Goal: Task Accomplishment & Management: Complete application form

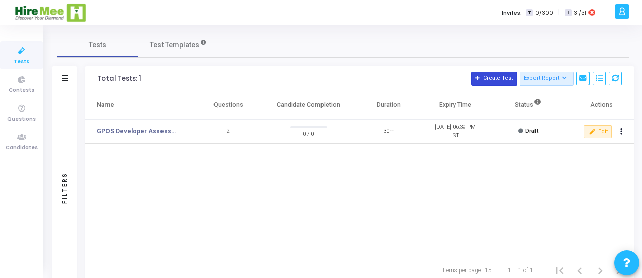
click at [498, 77] on button "Create Test" at bounding box center [493, 79] width 45 height 14
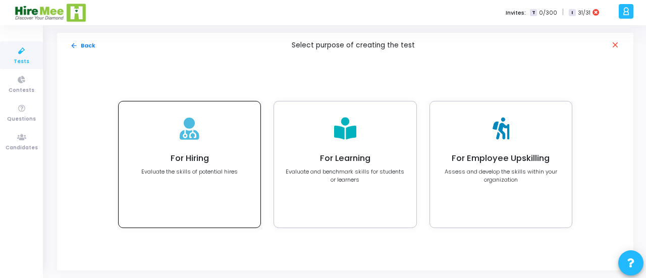
click at [190, 131] on icon at bounding box center [190, 129] width 20 height 22
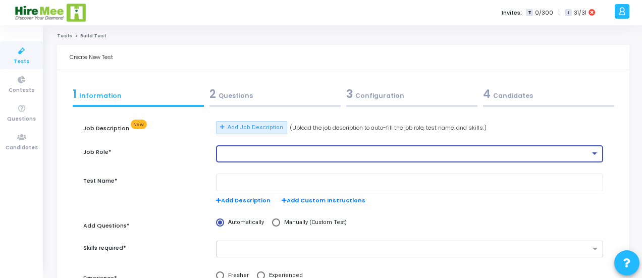
click at [270, 156] on div at bounding box center [405, 153] width 370 height 7
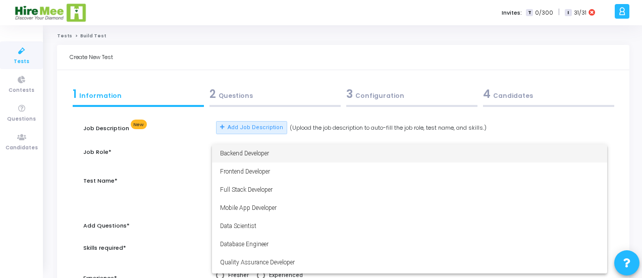
click at [275, 43] on div at bounding box center [321, 139] width 642 height 278
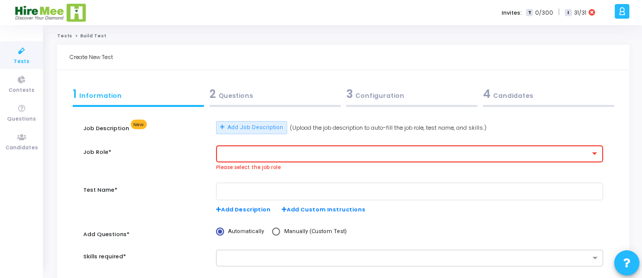
click at [274, 151] on div at bounding box center [405, 153] width 370 height 7
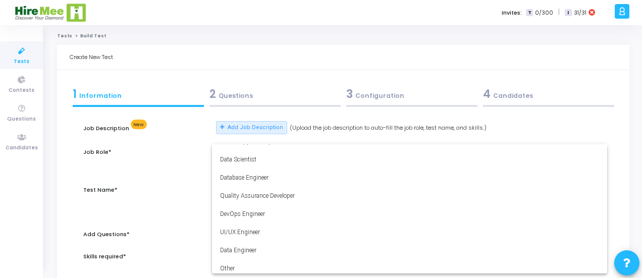
scroll to position [71, 0]
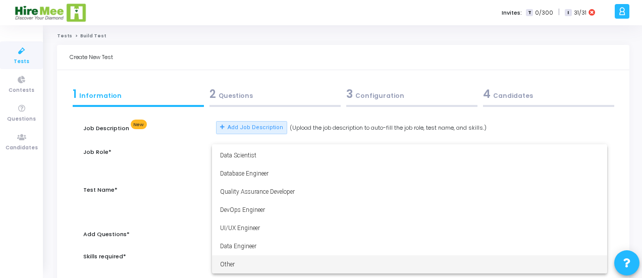
click at [238, 269] on span "Other" at bounding box center [409, 264] width 379 height 18
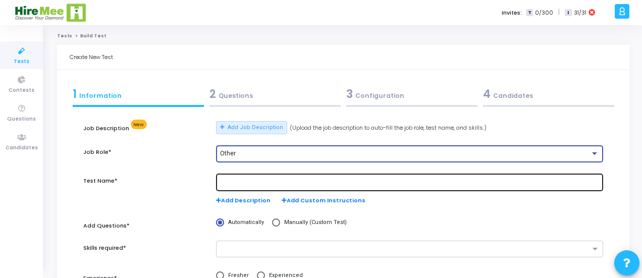
click at [252, 177] on div at bounding box center [409, 182] width 379 height 19
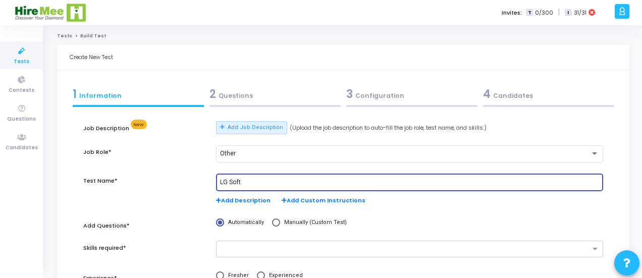
drag, startPoint x: 255, startPoint y: 184, endPoint x: 214, endPoint y: 184, distance: 40.9
click at [214, 184] on div "LG Soft Add Description Add Custom Instructions" at bounding box center [409, 195] width 397 height 42
paste input "- Python Coding Fresher AI and ML"
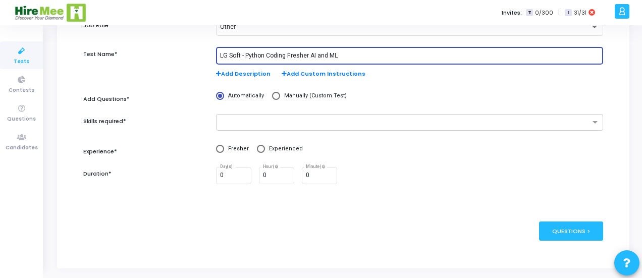
scroll to position [127, 0]
type input "LG Soft - Python Coding Fresher AI and ML"
click at [245, 121] on input "text" at bounding box center [406, 122] width 368 height 9
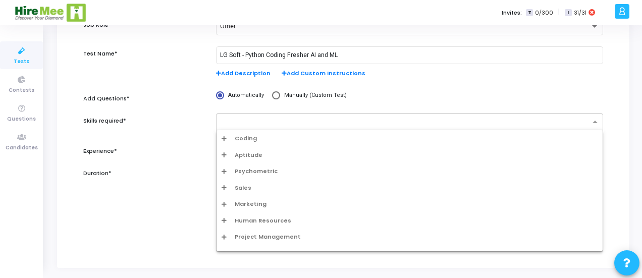
click at [246, 141] on span "Coding" at bounding box center [246, 138] width 22 height 9
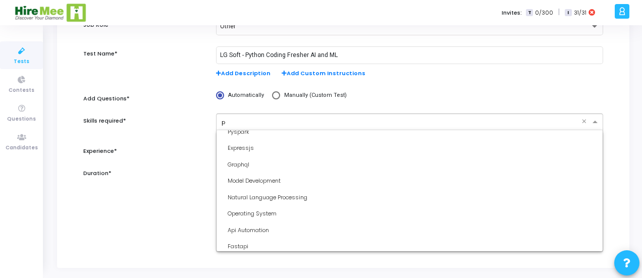
scroll to position [89, 0]
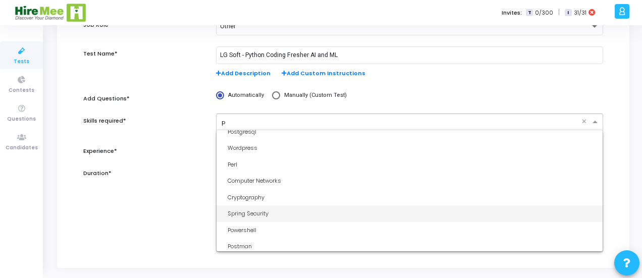
type input "py"
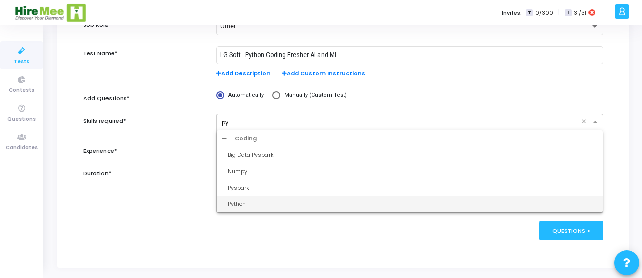
click at [240, 203] on div "Python" at bounding box center [413, 204] width 370 height 9
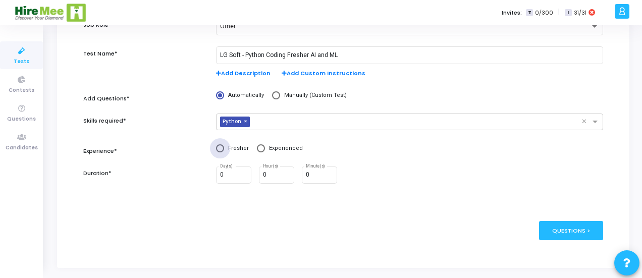
click at [219, 150] on span at bounding box center [220, 148] width 8 height 8
click at [219, 150] on input "Fresher" at bounding box center [220, 148] width 8 height 8
radio input "true"
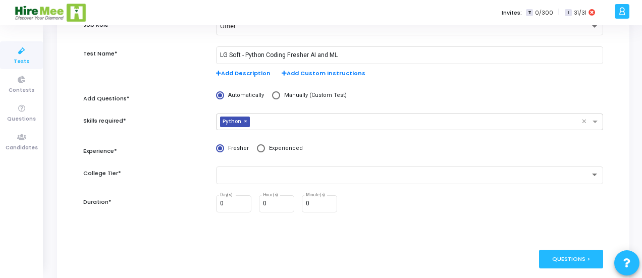
scroll to position [163, 0]
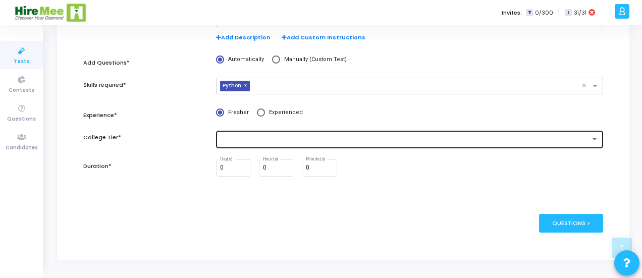
click at [307, 141] on div at bounding box center [405, 139] width 370 height 7
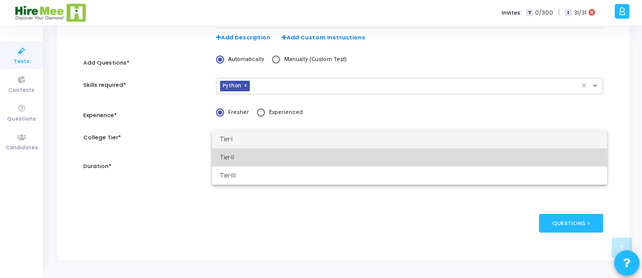
click at [240, 161] on span "Tier-II" at bounding box center [409, 157] width 379 height 18
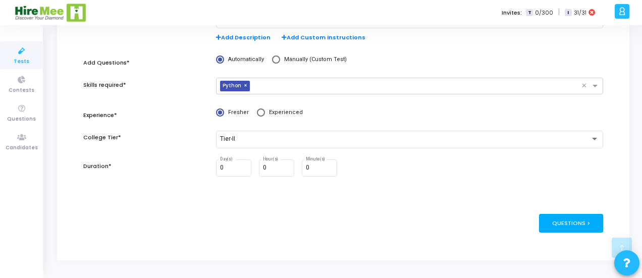
click at [560, 224] on div "Questions >" at bounding box center [571, 223] width 64 height 19
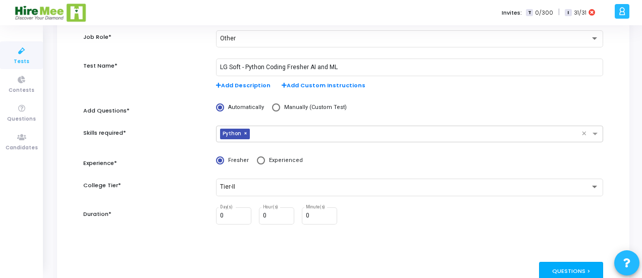
scroll to position [0, 0]
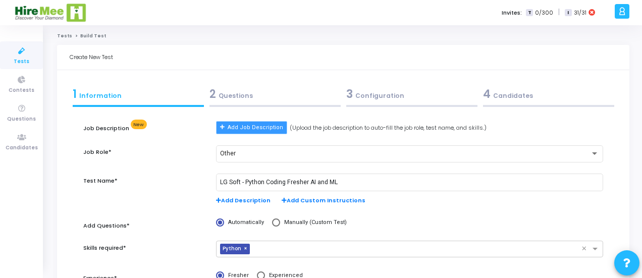
click at [257, 131] on span "Add Job Description" at bounding box center [256, 128] width 56 height 9
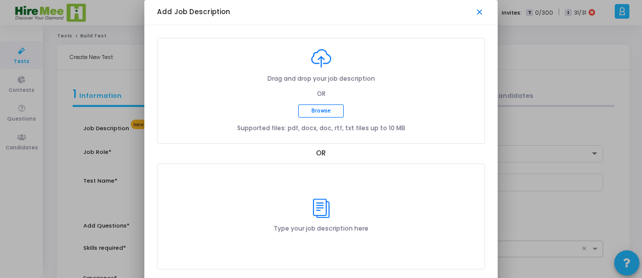
click at [482, 11] on mat-icon "close" at bounding box center [480, 13] width 10 height 10
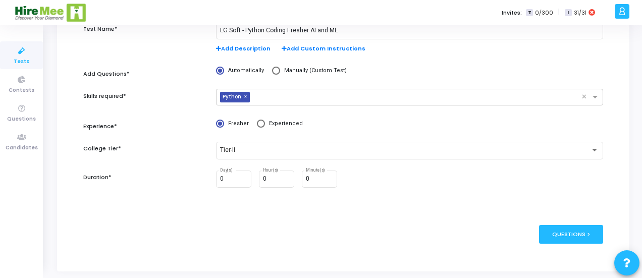
scroll to position [163, 0]
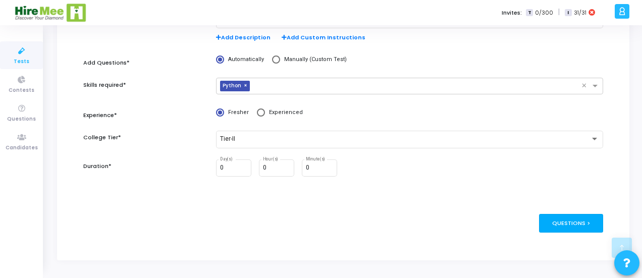
click at [573, 222] on div "Questions >" at bounding box center [571, 223] width 64 height 19
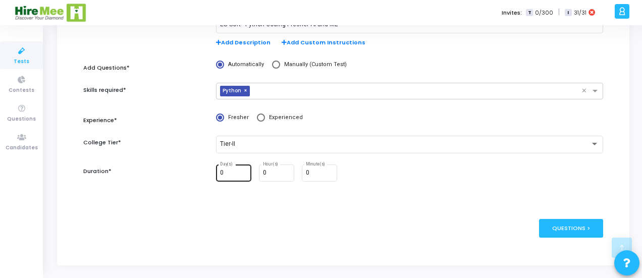
scroll to position [159, 0]
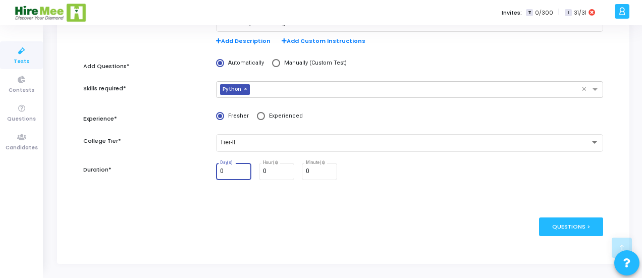
click at [233, 170] on input "0" at bounding box center [233, 171] width 27 height 7
type input "1"
click at [244, 169] on input "1" at bounding box center [233, 171] width 27 height 7
click at [273, 171] on input "0" at bounding box center [276, 171] width 27 height 7
type input "3"
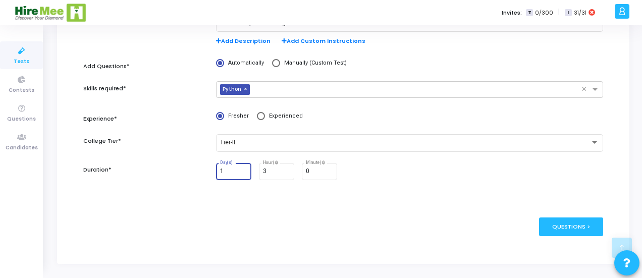
click at [233, 172] on input "1" at bounding box center [233, 171] width 27 height 7
type input "0"
click at [318, 173] on input "0" at bounding box center [319, 171] width 27 height 7
click at [343, 222] on div "publish Publish Now Questions >" at bounding box center [343, 226] width 520 height 49
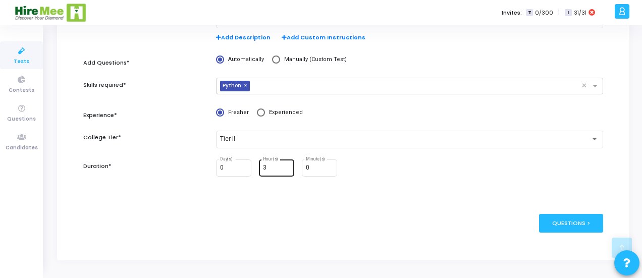
click at [269, 166] on input "3" at bounding box center [276, 168] width 27 height 7
click at [300, 199] on div "publish Publish Now Questions >" at bounding box center [343, 223] width 520 height 49
drag, startPoint x: 275, startPoint y: 167, endPoint x: 334, endPoint y: 184, distance: 62.1
click at [308, 176] on div "0 Day(s) 24 Hour(s) 0 Minute(s)" at bounding box center [409, 168] width 387 height 18
type input "2"
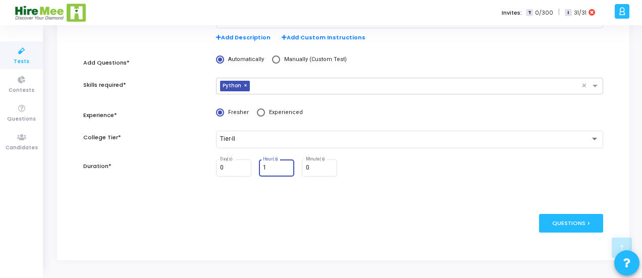
type input "1"
click at [326, 223] on div "publish Publish Now Questions >" at bounding box center [343, 223] width 520 height 49
click at [271, 169] on input "1" at bounding box center [276, 168] width 27 height 7
type input "3"
click at [330, 198] on form "Job Description New Add Job Description (Upload the job description to auto-fil…" at bounding box center [343, 97] width 520 height 301
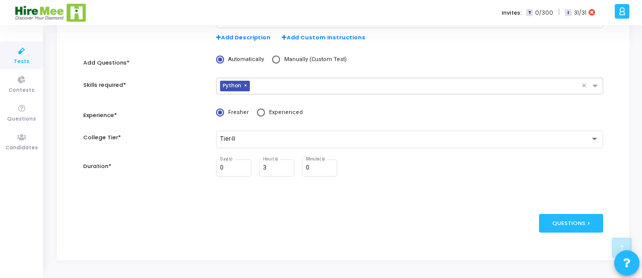
drag, startPoint x: 564, startPoint y: 225, endPoint x: 414, endPoint y: 232, distance: 150.0
click at [414, 233] on div "publish Publish Now Questions >" at bounding box center [343, 223] width 520 height 49
click at [273, 173] on div "3 Hour(s)" at bounding box center [276, 167] width 27 height 19
type input "2"
click at [579, 221] on div "Questions >" at bounding box center [571, 223] width 64 height 19
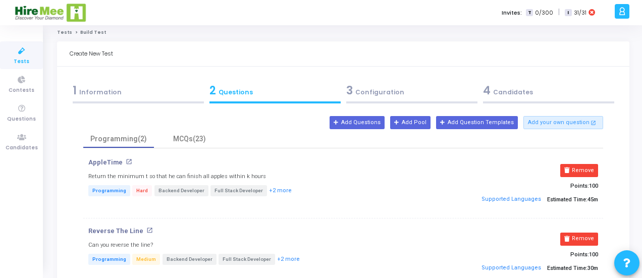
scroll to position [0, 0]
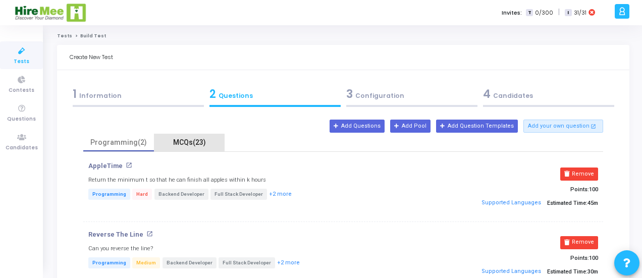
click at [188, 143] on div "MCQs(23)" at bounding box center [189, 142] width 59 height 11
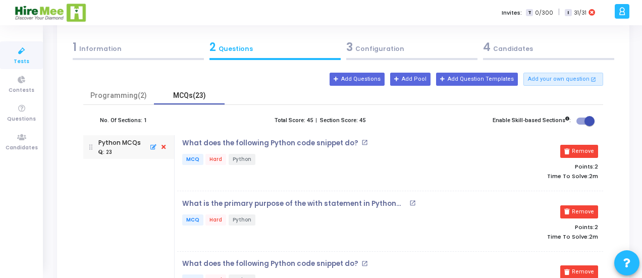
scroll to position [45, 0]
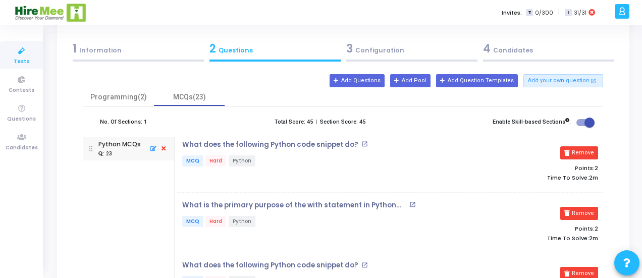
click at [162, 149] on icon at bounding box center [163, 148] width 9 height 11
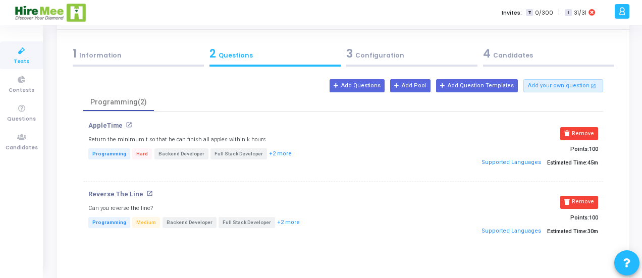
scroll to position [44, 0]
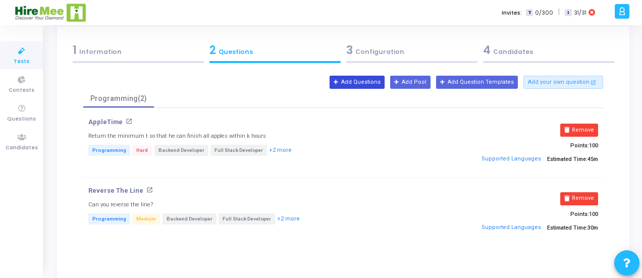
click at [383, 83] on button "Add Questions" at bounding box center [357, 82] width 55 height 13
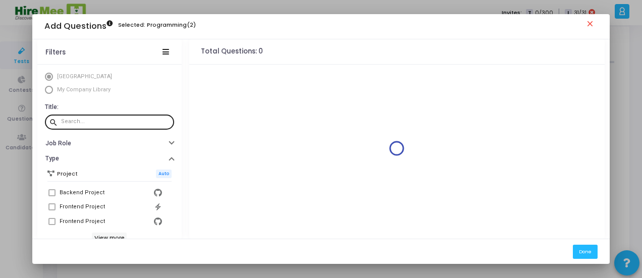
click at [92, 123] on input "text" at bounding box center [115, 122] width 109 height 6
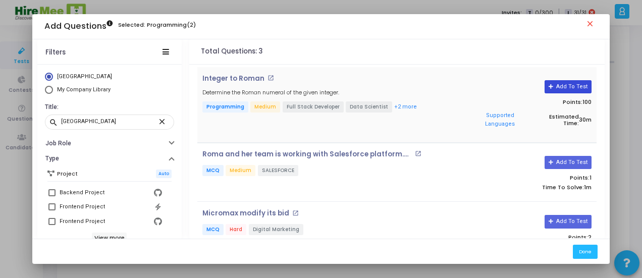
click at [573, 89] on button "Add To Test" at bounding box center [567, 86] width 47 height 13
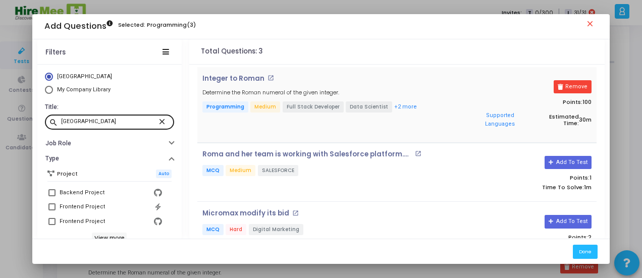
click at [89, 124] on input "[GEOGRAPHIC_DATA]" at bounding box center [109, 122] width 97 height 6
type input "r"
paste input "Sum cube"
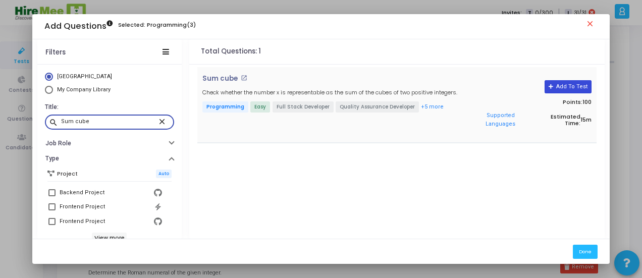
type input "Sum cube"
click at [569, 84] on button "Add To Test" at bounding box center [567, 86] width 47 height 13
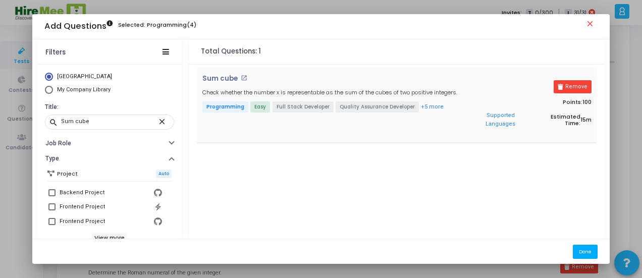
click at [584, 251] on button "Done" at bounding box center [585, 252] width 25 height 14
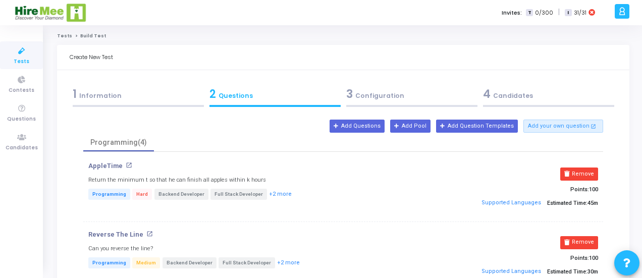
scroll to position [44, 0]
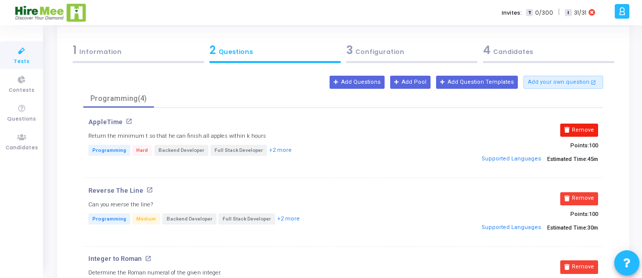
click at [577, 129] on button "Remove" at bounding box center [579, 130] width 38 height 13
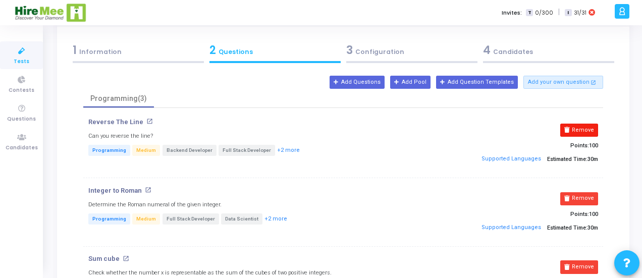
click at [584, 130] on button "Remove" at bounding box center [579, 130] width 38 height 13
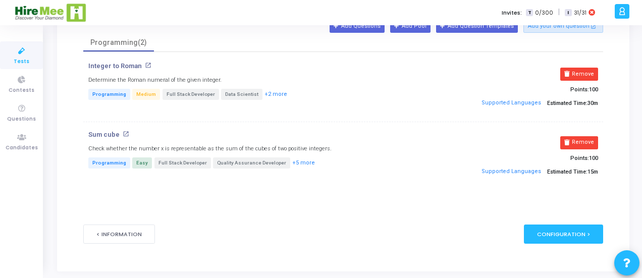
scroll to position [108, 0]
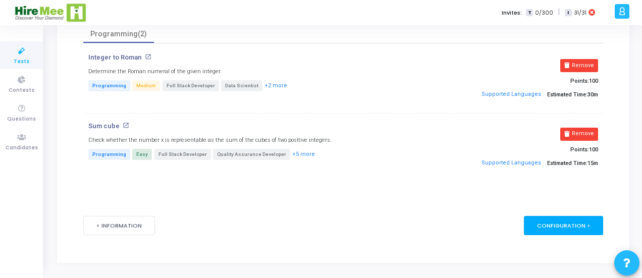
click at [558, 226] on div "Configuration >" at bounding box center [563, 225] width 79 height 19
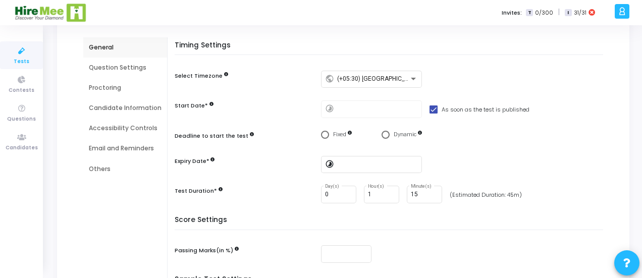
scroll to position [81, 0]
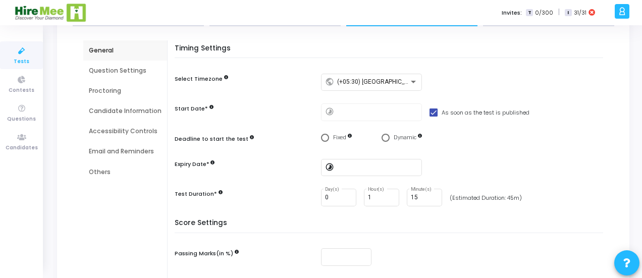
click at [429, 114] on span at bounding box center [433, 112] width 8 height 8
click at [433, 117] on input "As soon as the test is published" at bounding box center [433, 117] width 1 height 1
checkbox input "false"
type input "[DATE] 4:17 PM"
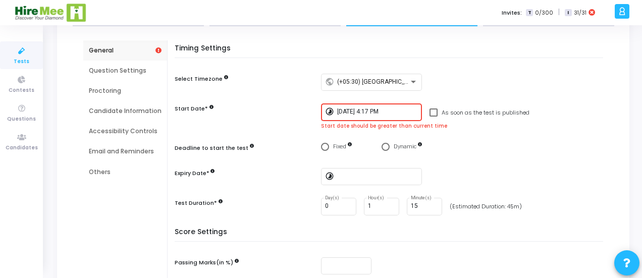
click at [432, 113] on span at bounding box center [433, 112] width 8 height 8
click at [433, 117] on input "As soon as the test is published" at bounding box center [433, 117] width 1 height 1
checkbox input "true"
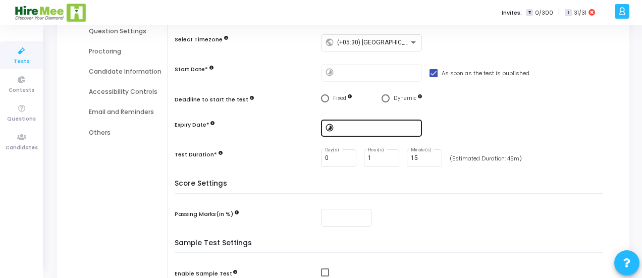
scroll to position [122, 0]
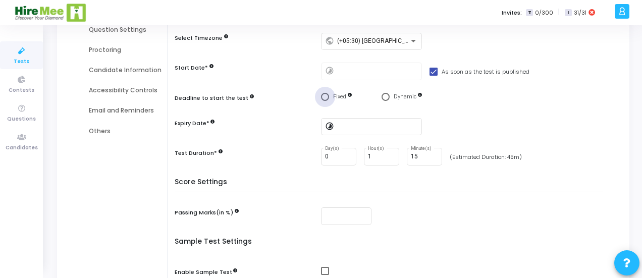
click at [324, 97] on span "Select confirmation" at bounding box center [325, 97] width 8 height 8
click at [324, 97] on input "Fixed" at bounding box center [325, 97] width 8 height 8
radio input "true"
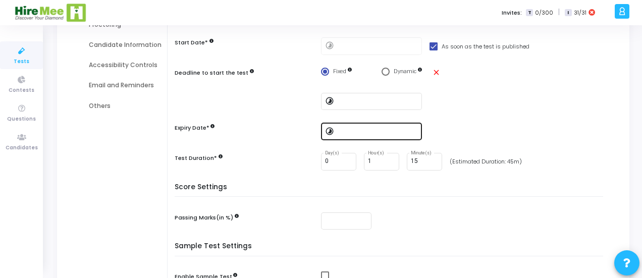
scroll to position [153, 0]
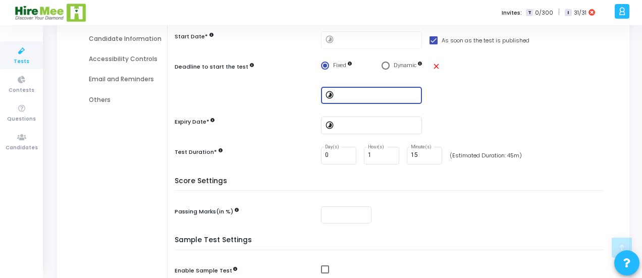
click at [353, 95] on input at bounding box center [377, 95] width 81 height 7
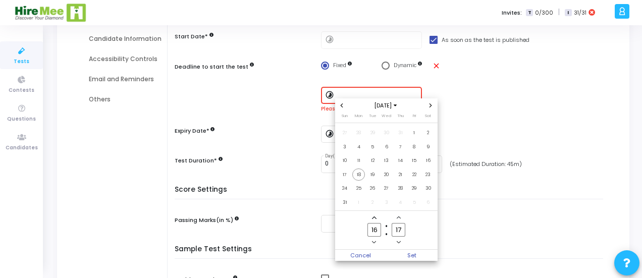
scroll to position [0, 0]
click at [400, 231] on input "17" at bounding box center [398, 230] width 13 height 14
type input "1"
type input "25"
click at [410, 253] on span "Set" at bounding box center [412, 255] width 51 height 11
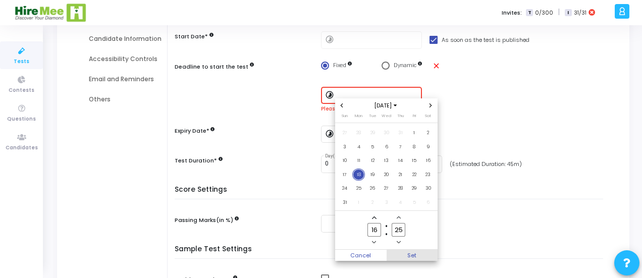
type input "[DATE] 4:25 PM"
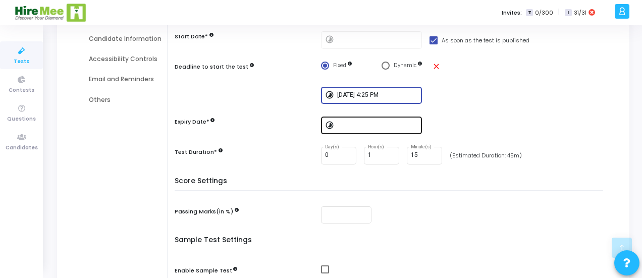
click at [340, 127] on input at bounding box center [377, 125] width 81 height 7
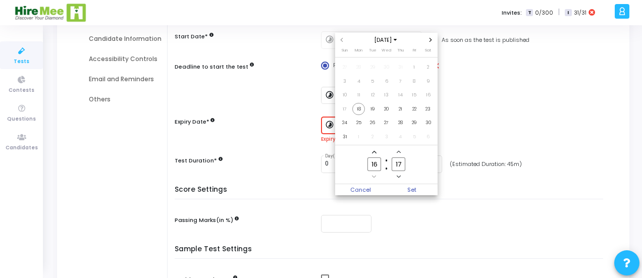
scroll to position [0, 0]
click at [375, 151] on icon "Add a hour" at bounding box center [374, 152] width 4 height 4
type input "18"
drag, startPoint x: 401, startPoint y: 165, endPoint x: 437, endPoint y: 167, distance: 35.9
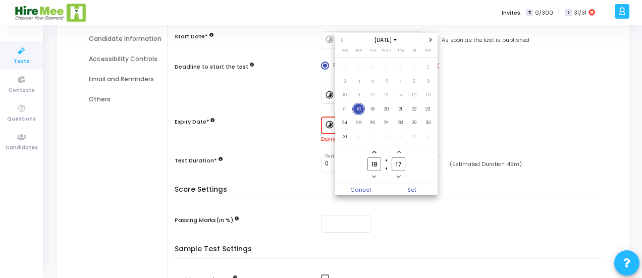
click at [402, 165] on input "17" at bounding box center [398, 164] width 13 height 14
type input "1"
type input "30"
click at [372, 108] on span "19" at bounding box center [372, 109] width 13 height 13
click at [377, 167] on input "18" at bounding box center [373, 164] width 13 height 14
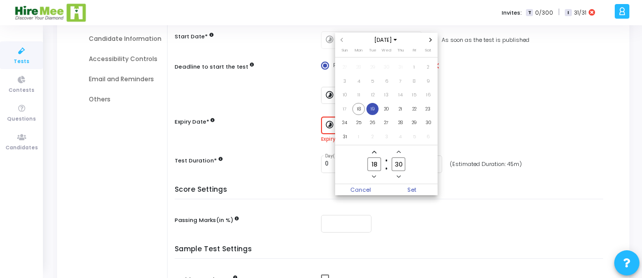
type input "1"
type input "23"
click at [359, 110] on span "18" at bounding box center [358, 109] width 13 height 13
click at [416, 192] on span "Set" at bounding box center [412, 189] width 51 height 11
type input "[DATE] 11:30 PM"
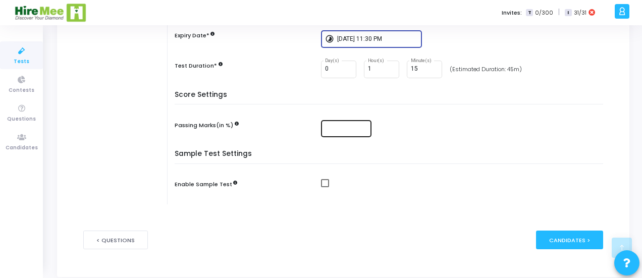
scroll to position [240, 0]
click at [327, 130] on input "number" at bounding box center [346, 128] width 42 height 7
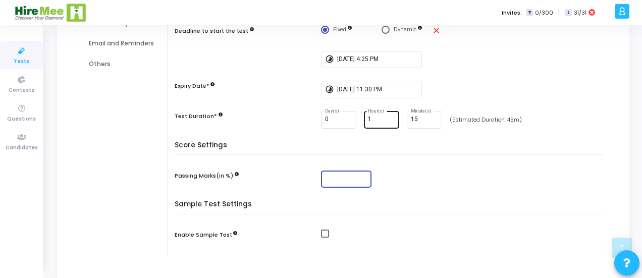
scroll to position [186, 0]
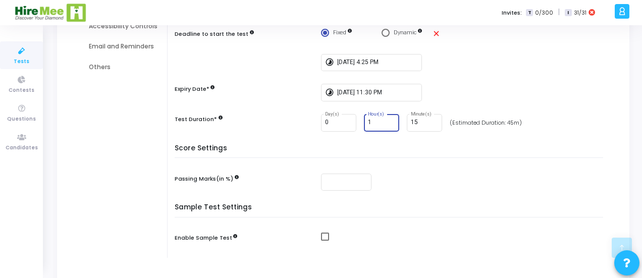
click at [376, 123] on input "1" at bounding box center [381, 122] width 27 height 7
click at [426, 125] on input "15" at bounding box center [424, 122] width 27 height 7
type input "1"
click at [375, 121] on input "1" at bounding box center [381, 122] width 27 height 7
type input "0"
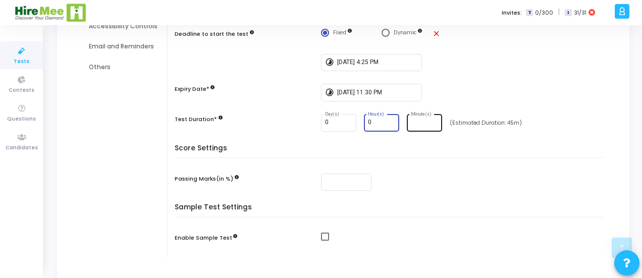
click at [422, 121] on input "Minute(s)" at bounding box center [424, 122] width 27 height 7
type input "45"
click at [428, 176] on div at bounding box center [464, 183] width 287 height 18
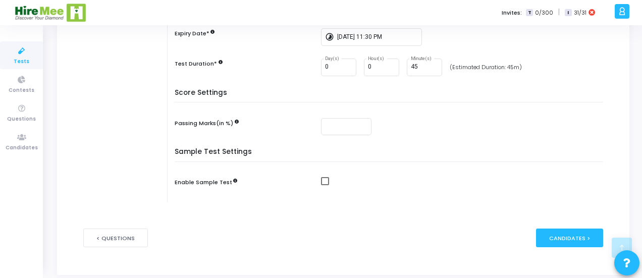
scroll to position [243, 0]
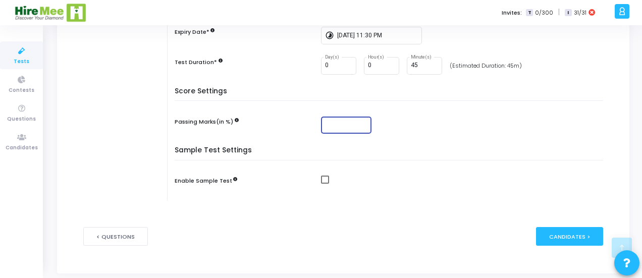
click at [339, 123] on input "number" at bounding box center [346, 125] width 42 height 7
click at [372, 200] on div "General Question Settings Proctoring Candidate Information Accessibility Contro…" at bounding box center [343, 45] width 520 height 334
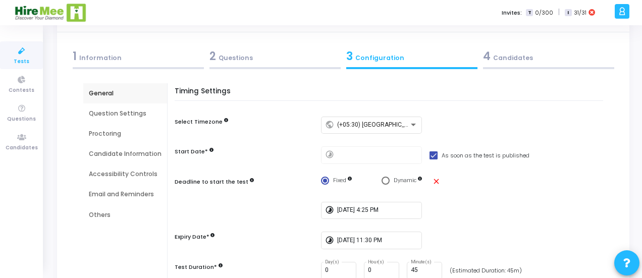
scroll to position [38, 0]
click at [121, 113] on div "Question Settings" at bounding box center [125, 112] width 73 height 9
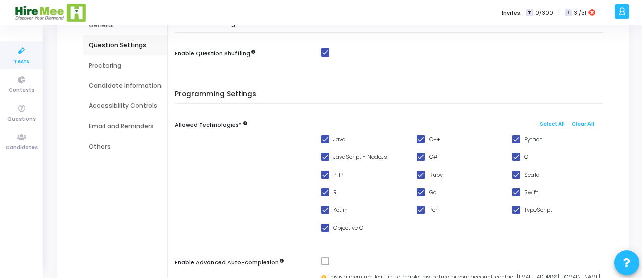
scroll to position [107, 0]
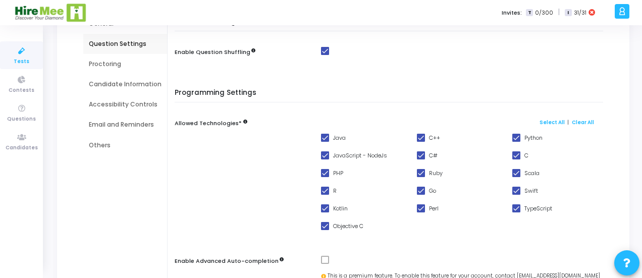
click at [323, 134] on span at bounding box center [325, 138] width 8 height 8
click at [324, 142] on input "Java" at bounding box center [324, 142] width 1 height 1
checkbox input "false"
drag, startPoint x: 419, startPoint y: 137, endPoint x: 496, endPoint y: 136, distance: 76.2
click at [422, 136] on span at bounding box center [421, 138] width 8 height 8
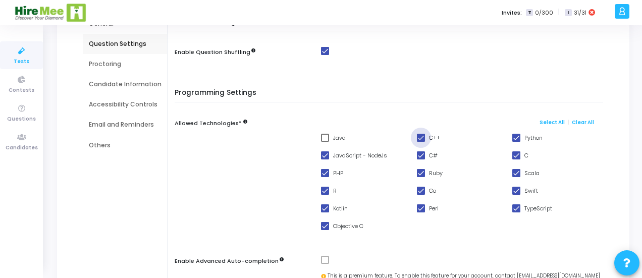
click at [421, 142] on input "C++" at bounding box center [420, 142] width 1 height 1
checkbox input "false"
click at [517, 156] on span at bounding box center [516, 155] width 8 height 8
click at [516, 159] on input "C" at bounding box center [516, 159] width 1 height 1
checkbox input "false"
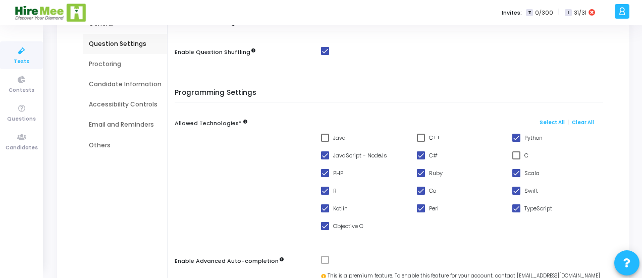
click at [515, 169] on span at bounding box center [516, 173] width 8 height 8
click at [516, 177] on input "Scala" at bounding box center [516, 177] width 1 height 1
checkbox input "false"
click at [582, 121] on link "Clear All" at bounding box center [583, 122] width 22 height 7
checkbox input "false"
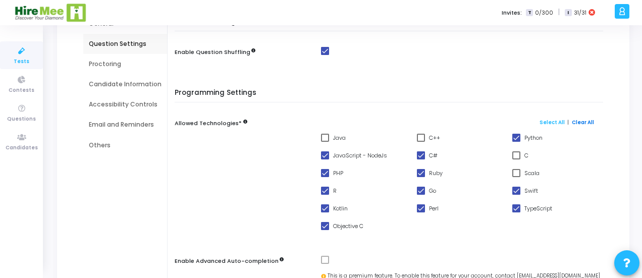
checkbox input "false"
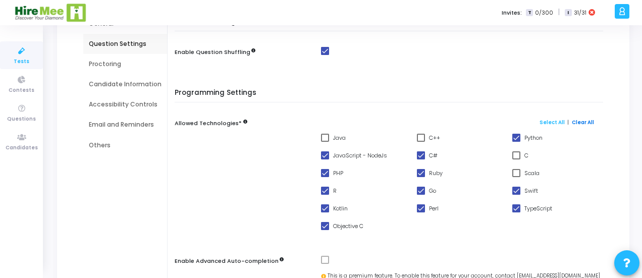
checkbox input "false"
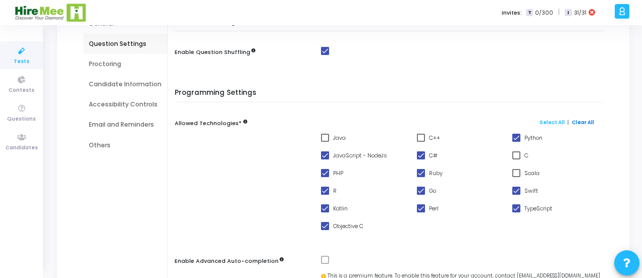
checkbox input "false"
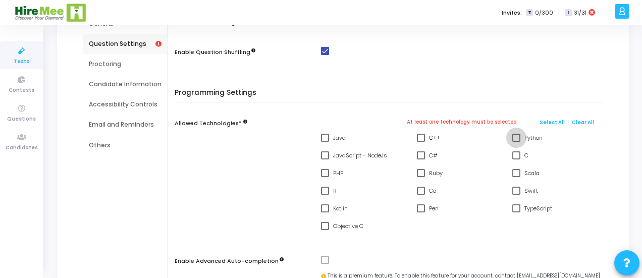
click at [519, 139] on span at bounding box center [516, 138] width 8 height 8
click at [516, 142] on input "Python" at bounding box center [516, 142] width 1 height 1
checkbox input "true"
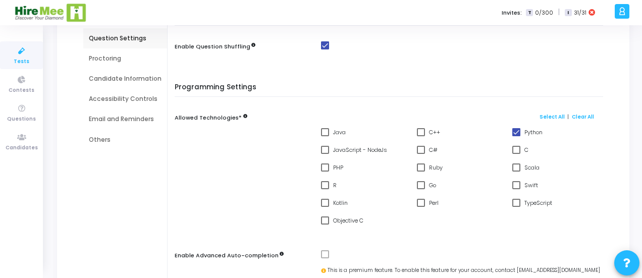
scroll to position [111, 0]
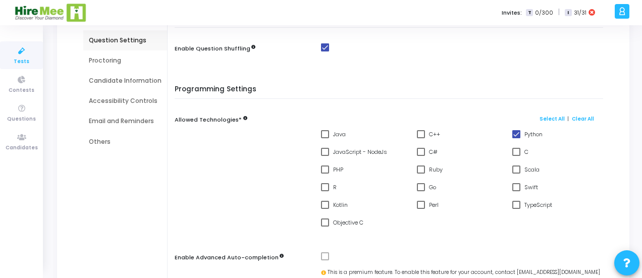
click at [107, 59] on div "Proctoring" at bounding box center [125, 60] width 73 height 9
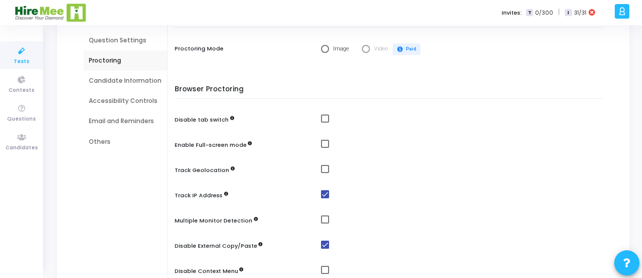
click at [324, 195] on span at bounding box center [325, 194] width 8 height 8
click at [324, 198] on input "checkbox" at bounding box center [324, 198] width 1 height 1
checkbox input "false"
drag, startPoint x: 322, startPoint y: 245, endPoint x: 332, endPoint y: 239, distance: 11.6
click at [322, 244] on span at bounding box center [325, 245] width 8 height 8
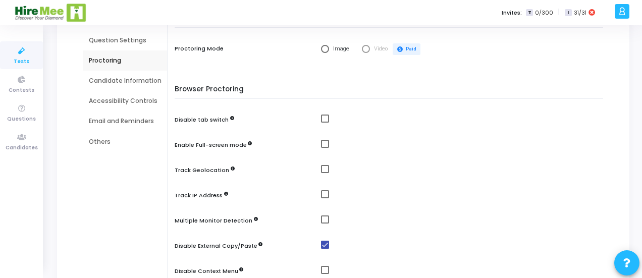
click at [324, 249] on input "checkbox" at bounding box center [324, 249] width 1 height 1
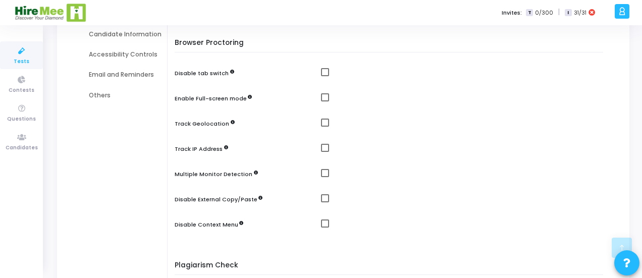
scroll to position [157, 0]
click at [324, 199] on span at bounding box center [325, 199] width 8 height 8
click at [324, 203] on input "checkbox" at bounding box center [324, 203] width 1 height 1
checkbox input "true"
click at [325, 225] on span at bounding box center [325, 224] width 8 height 8
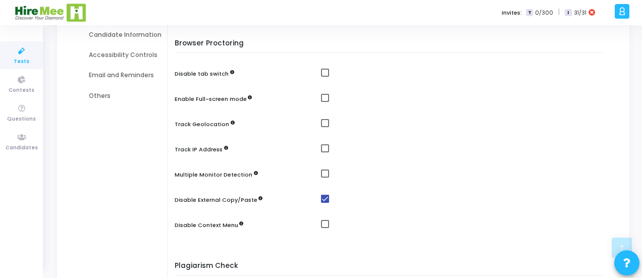
click at [325, 228] on input "checkbox" at bounding box center [324, 228] width 1 height 1
checkbox input "true"
click at [328, 173] on mat-checkbox at bounding box center [464, 174] width 287 height 9
click at [323, 172] on span at bounding box center [325, 174] width 8 height 8
click at [324, 178] on input "checkbox" at bounding box center [324, 178] width 1 height 1
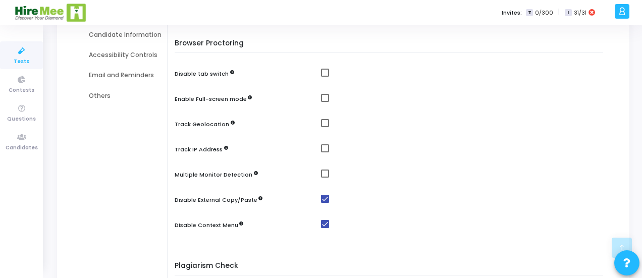
checkbox input "true"
click at [324, 98] on span at bounding box center [325, 98] width 8 height 8
click at [324, 102] on input "checkbox" at bounding box center [324, 102] width 1 height 1
checkbox input "true"
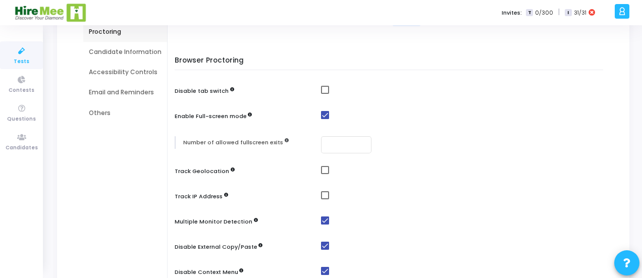
scroll to position [139, 0]
click at [135, 54] on div "Candidate Information" at bounding box center [125, 52] width 73 height 9
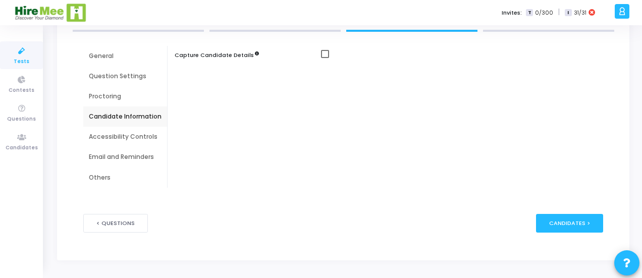
scroll to position [75, 0]
click at [321, 57] on span at bounding box center [325, 54] width 8 height 8
click at [324, 59] on input "checkbox" at bounding box center [324, 59] width 1 height 1
checkbox input "true"
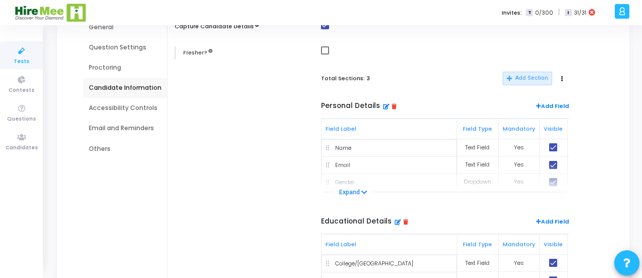
scroll to position [106, 0]
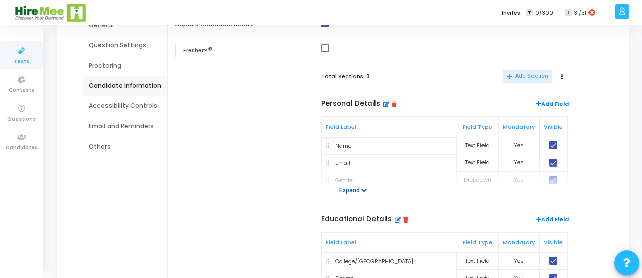
click at [361, 188] on icon at bounding box center [364, 190] width 6 height 7
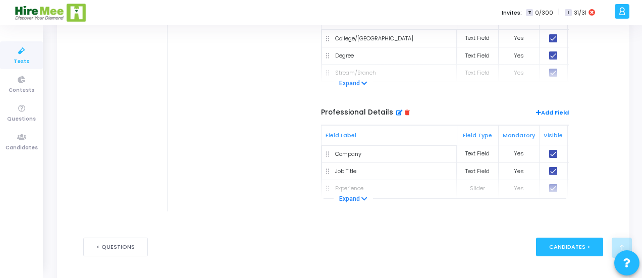
scroll to position [383, 0]
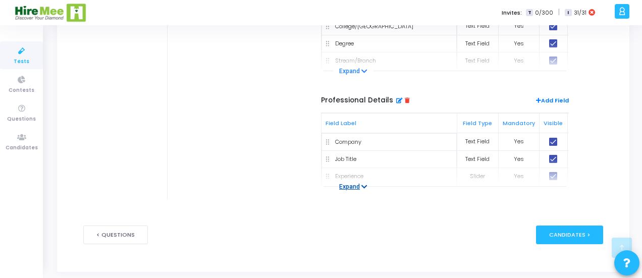
click at [354, 186] on button "Expand" at bounding box center [353, 187] width 39 height 10
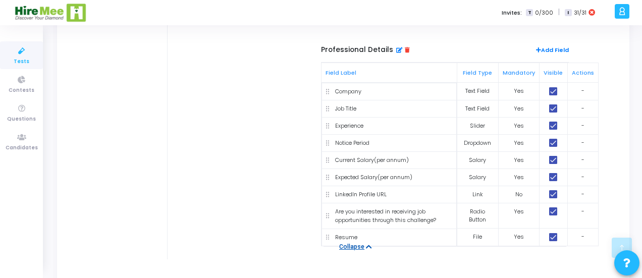
scroll to position [434, 0]
click at [405, 46] on icon at bounding box center [407, 49] width 5 height 6
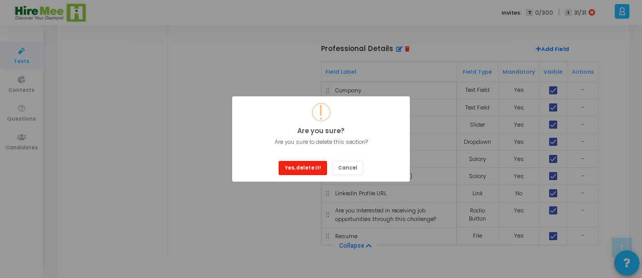
click at [313, 166] on button "Yes, delete it!" at bounding box center [303, 168] width 48 height 14
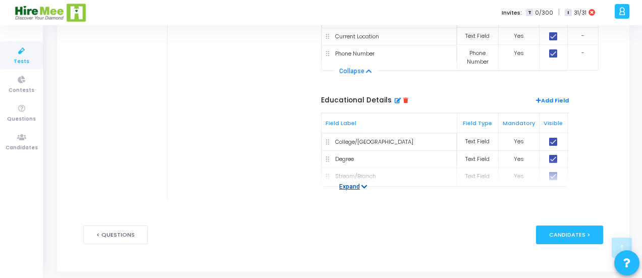
click at [351, 186] on button "Expand" at bounding box center [353, 187] width 39 height 10
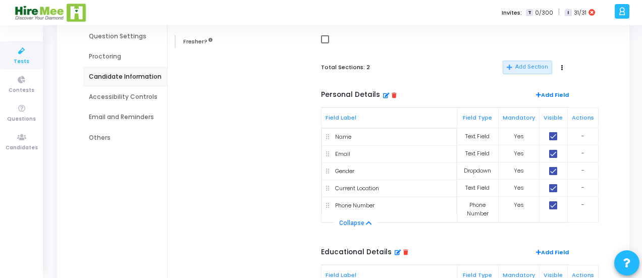
scroll to position [51, 0]
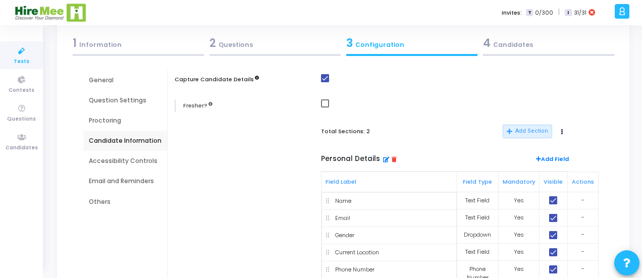
click at [144, 164] on div "Accessibility Controls" at bounding box center [125, 160] width 73 height 9
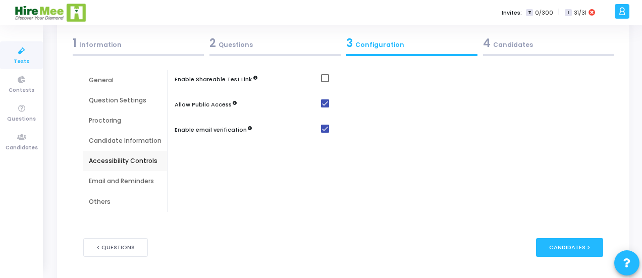
click at [325, 103] on span at bounding box center [325, 103] width 8 height 8
click at [325, 107] on input "checkbox" at bounding box center [324, 107] width 1 height 1
click at [321, 104] on span at bounding box center [325, 103] width 8 height 8
click at [324, 107] on input "checkbox" at bounding box center [324, 107] width 1 height 1
click at [321, 104] on span at bounding box center [325, 103] width 8 height 8
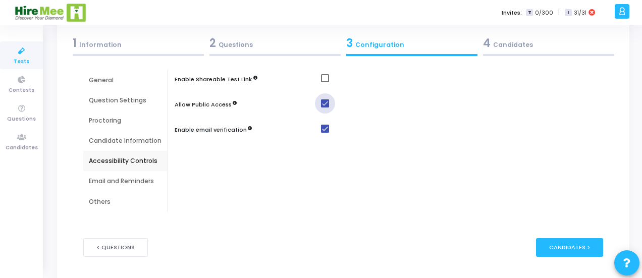
click at [324, 107] on input "checkbox" at bounding box center [324, 107] width 1 height 1
checkbox input "false"
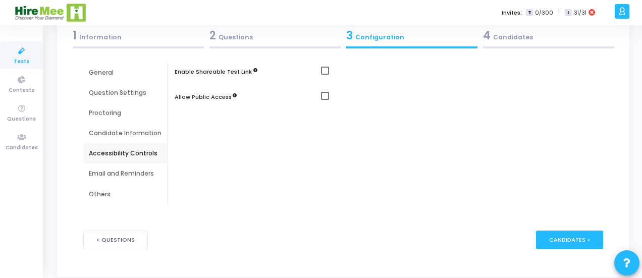
scroll to position [59, 0]
click at [137, 175] on div "Email and Reminders" at bounding box center [125, 173] width 73 height 9
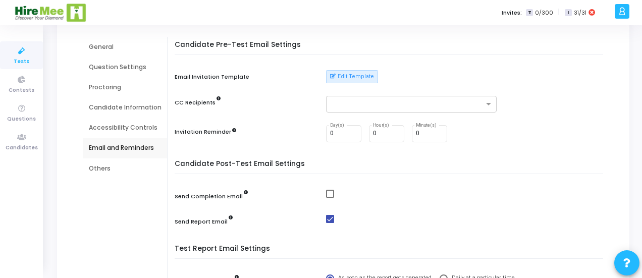
click at [106, 170] on div "Others" at bounding box center [125, 168] width 73 height 9
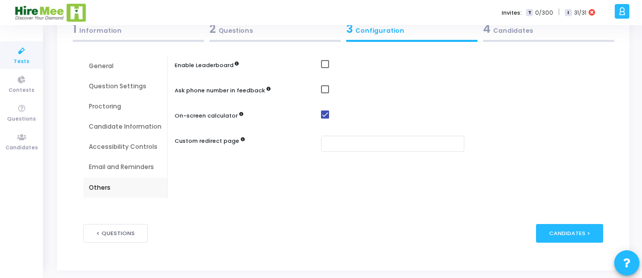
scroll to position [65, 0]
click at [582, 232] on div "Candidates >" at bounding box center [569, 234] width 67 height 19
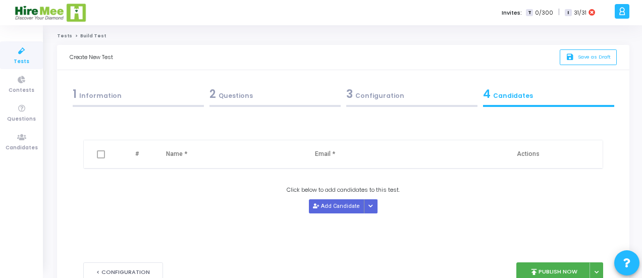
scroll to position [38, 0]
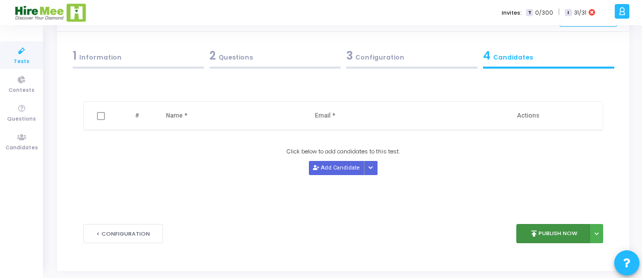
click at [561, 227] on button "publish Publish Now" at bounding box center [553, 234] width 74 height 20
